Goal: Subscribe to service/newsletter

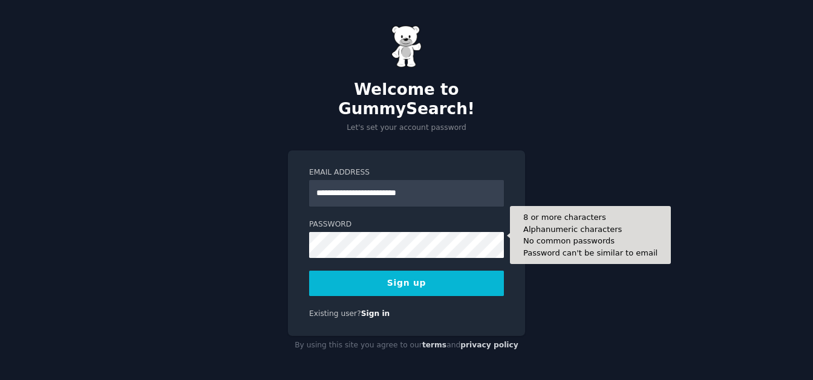
type input "**********"
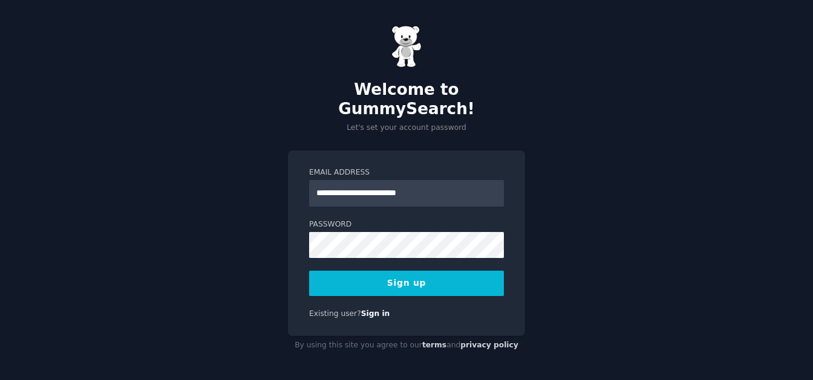
click at [414, 271] on button "Sign up" at bounding box center [406, 283] width 195 height 25
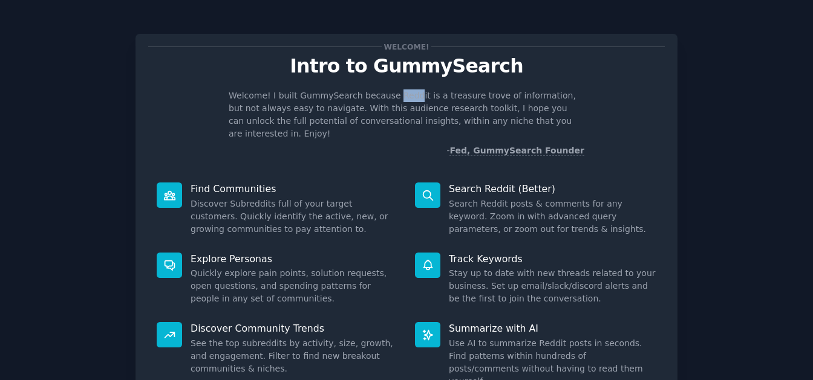
drag, startPoint x: 401, startPoint y: 93, endPoint x: 381, endPoint y: 94, distance: 19.4
click at [381, 94] on p "Welcome! I built GummySearch because Reddit is a treasure trove of information,…" at bounding box center [406, 114] width 355 height 51
drag, startPoint x: 407, startPoint y: 93, endPoint x: 383, endPoint y: 97, distance: 24.0
click at [383, 97] on p "Welcome! I built GummySearch because Reddit is a treasure trove of information,…" at bounding box center [406, 114] width 355 height 51
copy p "Reddit"
